Goal: Task Accomplishment & Management: Manage account settings

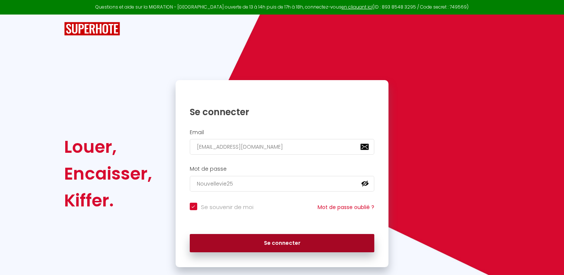
click at [278, 245] on button "Se connecter" at bounding box center [282, 243] width 185 height 19
checkbox input "true"
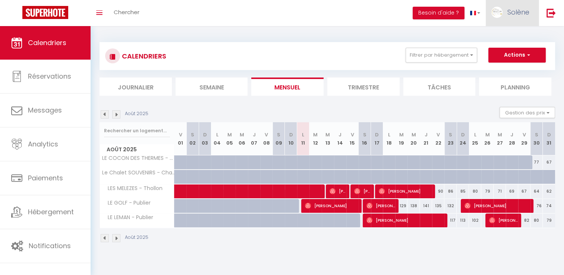
click at [499, 13] on img at bounding box center [496, 12] width 11 height 11
click at [499, 55] on link "Équipe" at bounding box center [508, 50] width 55 height 13
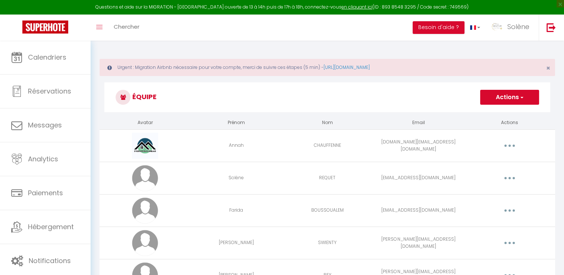
click at [505, 147] on button "button" at bounding box center [509, 146] width 21 height 12
click at [486, 160] on link "Editer" at bounding box center [489, 163] width 55 height 13
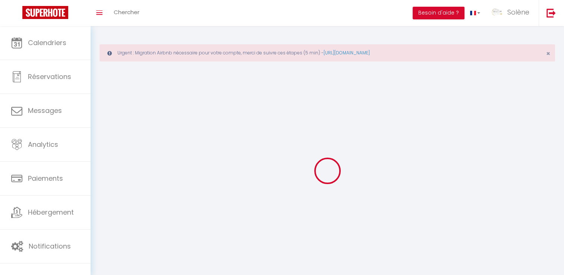
type input "Annah"
type input "CHAUFFENNE"
type input "[DOMAIN_NAME][EMAIL_ADDRESS][DOMAIN_NAME]"
type textarea "Ne fait pas le linge donc le dépose chez moi pour que je le lave et le récupère…"
type textarea "[URL][DOMAIN_NAME]"
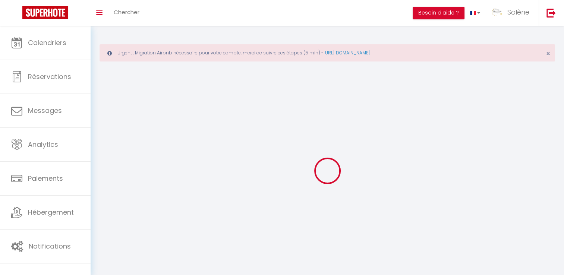
checkbox input "true"
checkbox input "false"
checkbox input "true"
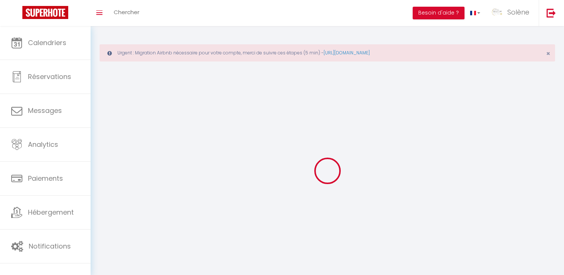
checkbox input "true"
checkbox input "false"
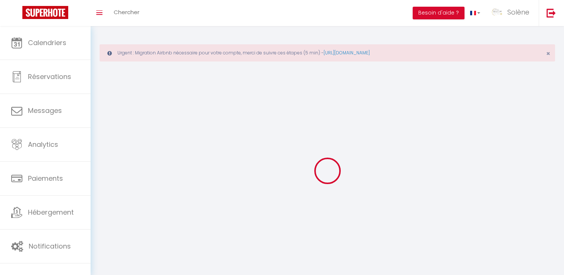
checkbox input "false"
checkbox input "true"
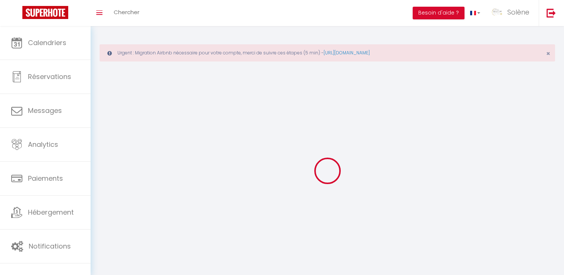
select select
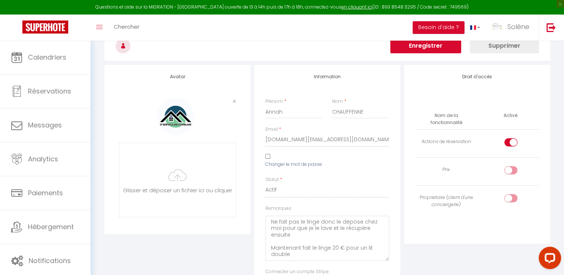
scroll to position [75, 0]
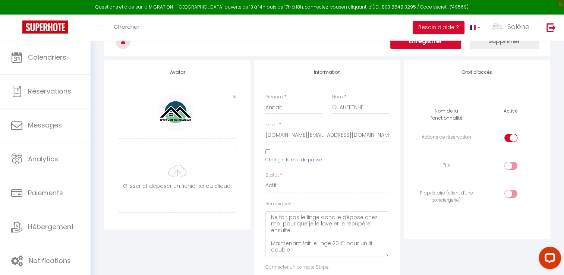
click at [513, 134] on input "checkbox" at bounding box center [517, 139] width 13 height 11
checkbox input "false"
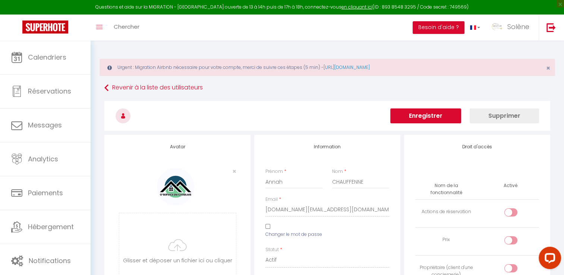
click at [440, 114] on button "Enregistrer" at bounding box center [425, 115] width 71 height 15
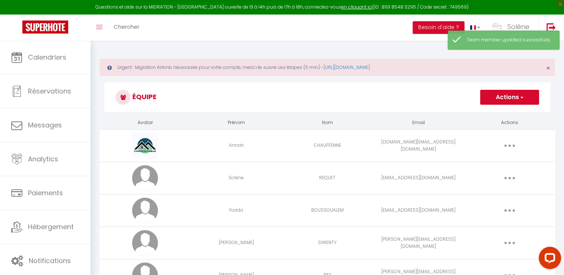
click at [510, 141] on button "button" at bounding box center [509, 146] width 21 height 12
click at [480, 159] on link "Editer" at bounding box center [489, 163] width 55 height 13
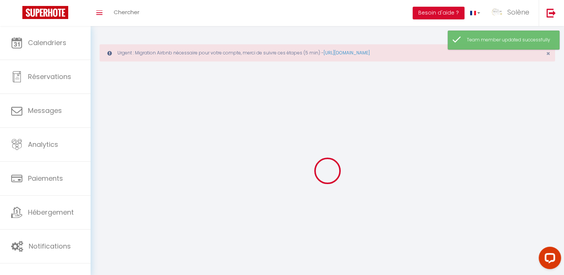
type input "[EMAIL_ADDRESS][DOMAIN_NAME]"
type input "Annah"
type input "CHAUFFENNE"
type input "[DOMAIN_NAME][EMAIL_ADDRESS][DOMAIN_NAME]"
type textarea "Ne fait pas le linge donc le dépose chez moi pour que je le lave et le récupère…"
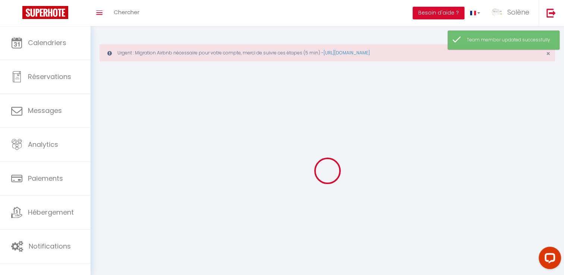
type textarea "[URL][DOMAIN_NAME]"
checkbox input "false"
checkbox input "true"
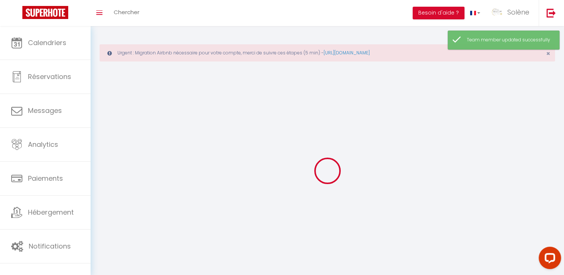
checkbox input "true"
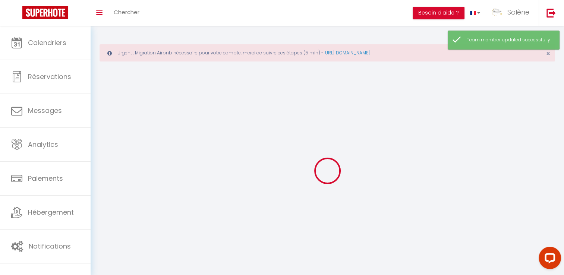
checkbox input "false"
checkbox input "true"
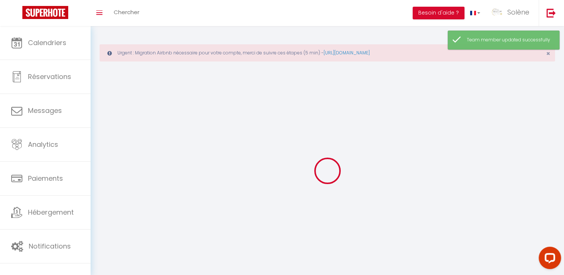
checkbox input "true"
select select
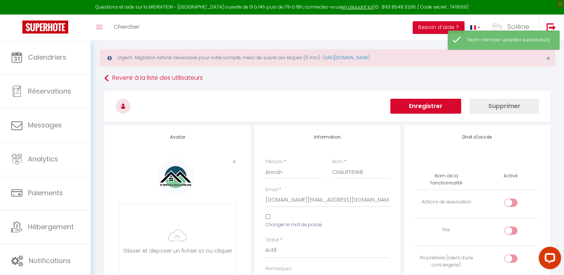
scroll to position [75, 0]
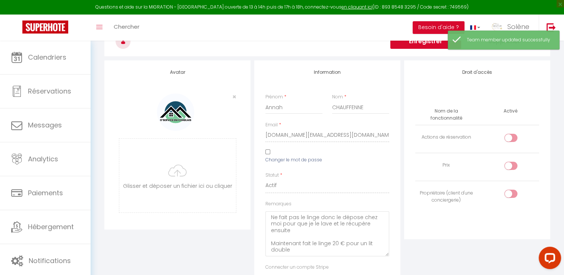
click at [508, 134] on div at bounding box center [510, 138] width 13 height 8
click at [511, 134] on input "checkbox" at bounding box center [517, 139] width 13 height 11
checkbox input "true"
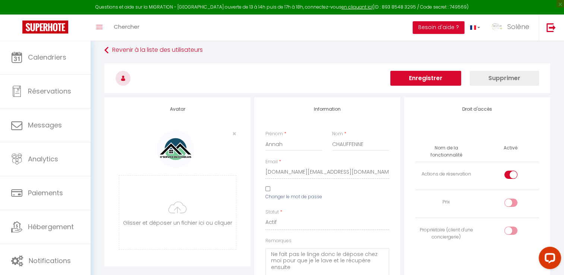
scroll to position [0, 0]
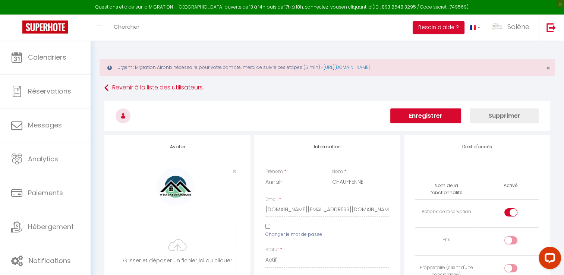
click at [431, 118] on button "Enregistrer" at bounding box center [425, 115] width 71 height 15
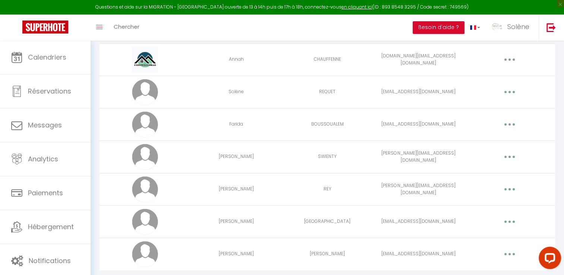
scroll to position [104, 0]
